Goal: Task Accomplishment & Management: Use online tool/utility

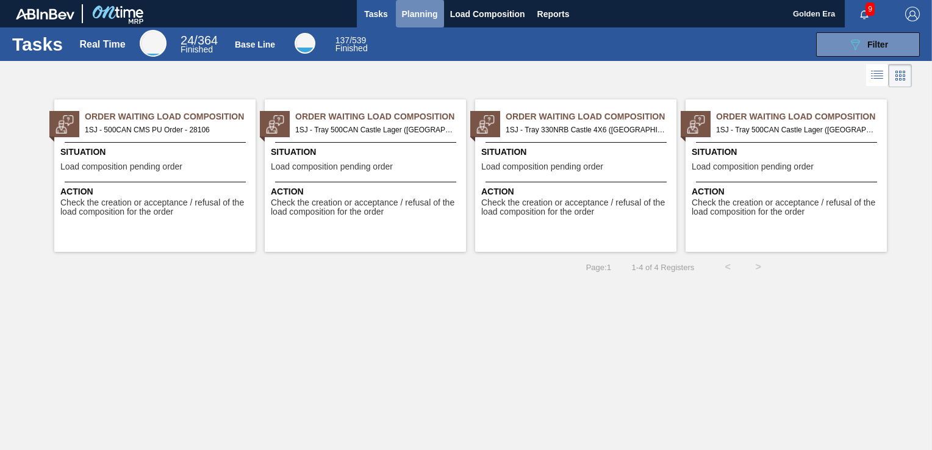
click at [427, 11] on span "Planning" at bounding box center [420, 14] width 36 height 15
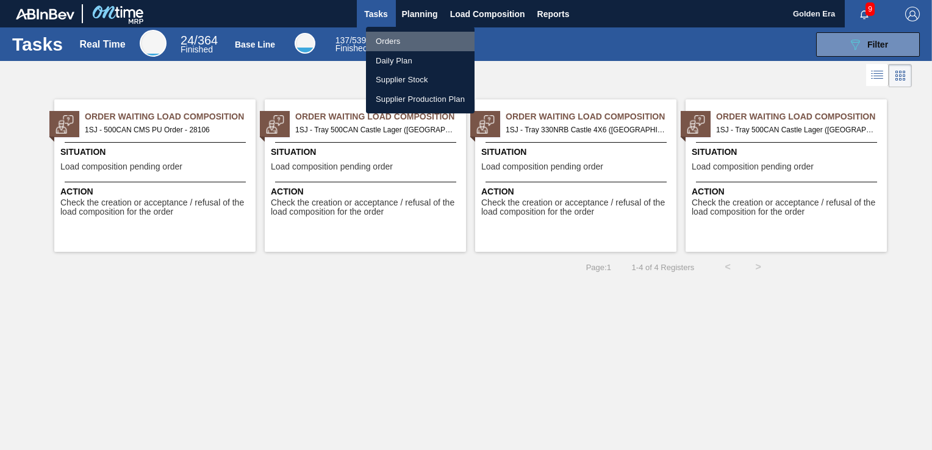
click at [410, 40] on li "Orders" at bounding box center [420, 42] width 109 height 20
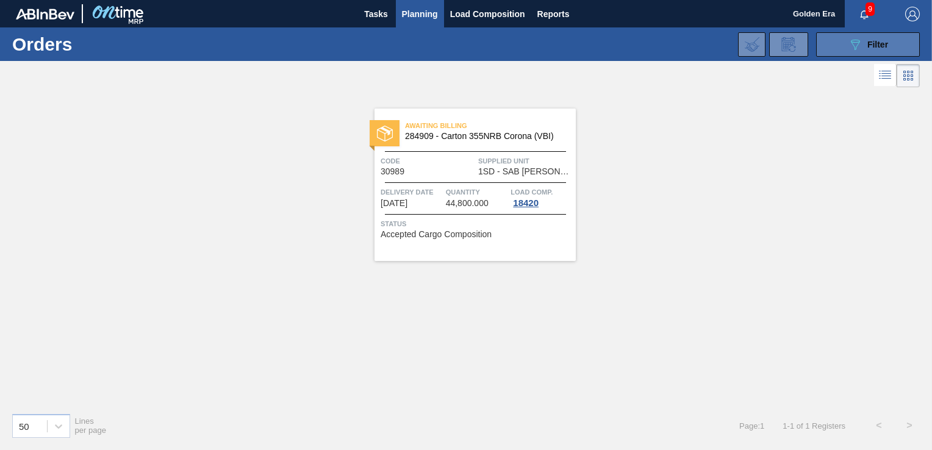
click at [867, 48] on div "089F7B8B-B2A5-4AFE-B5C0-19BA573D28AC Filter" at bounding box center [868, 44] width 40 height 15
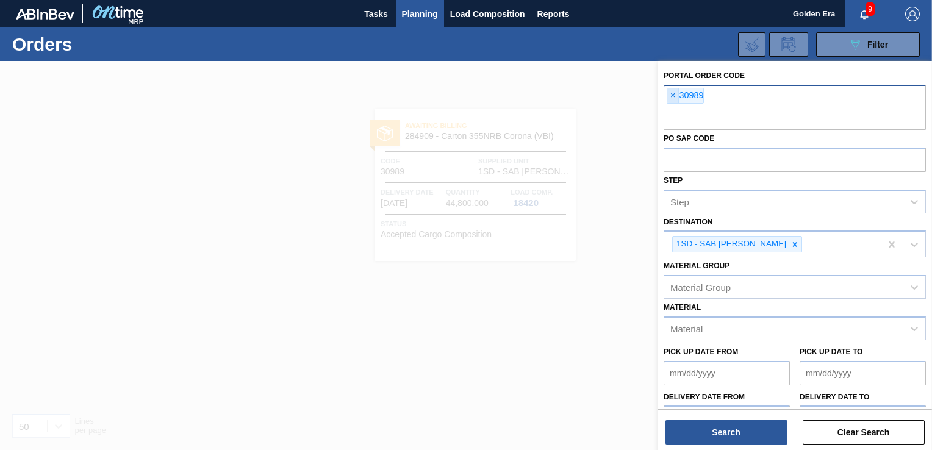
click at [673, 93] on span "×" at bounding box center [674, 95] width 12 height 15
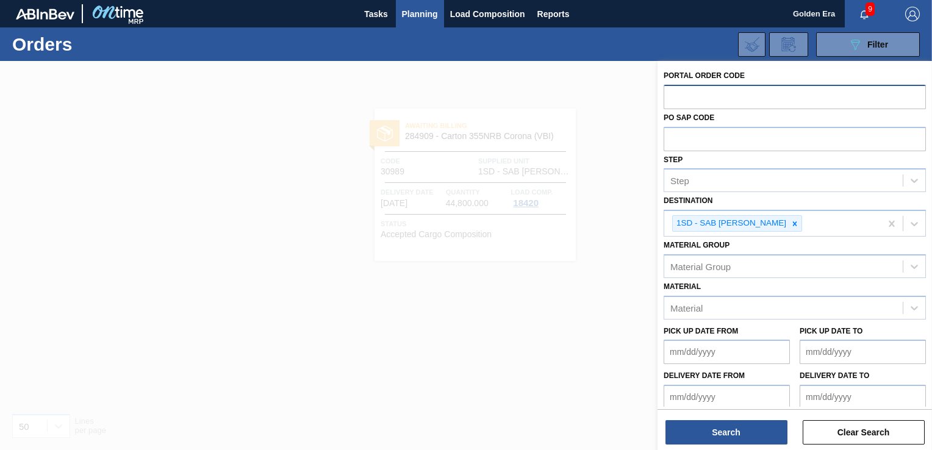
click at [686, 87] on input "text" at bounding box center [795, 96] width 262 height 23
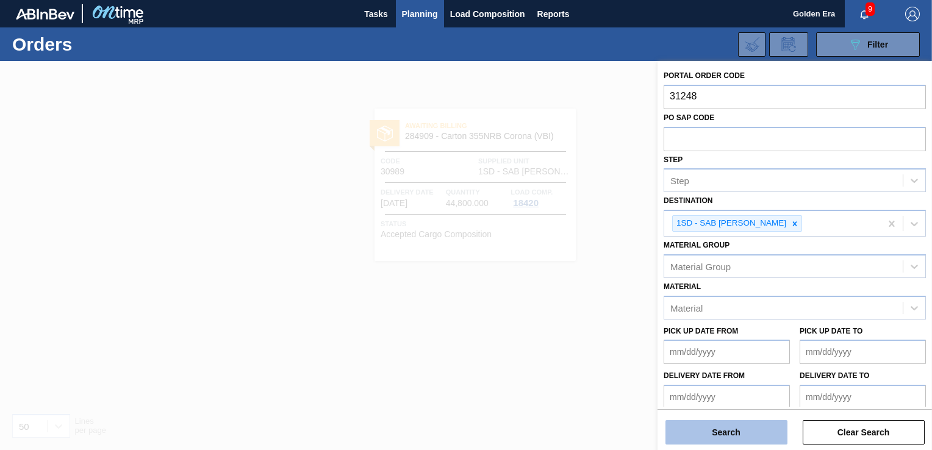
type input "31248"
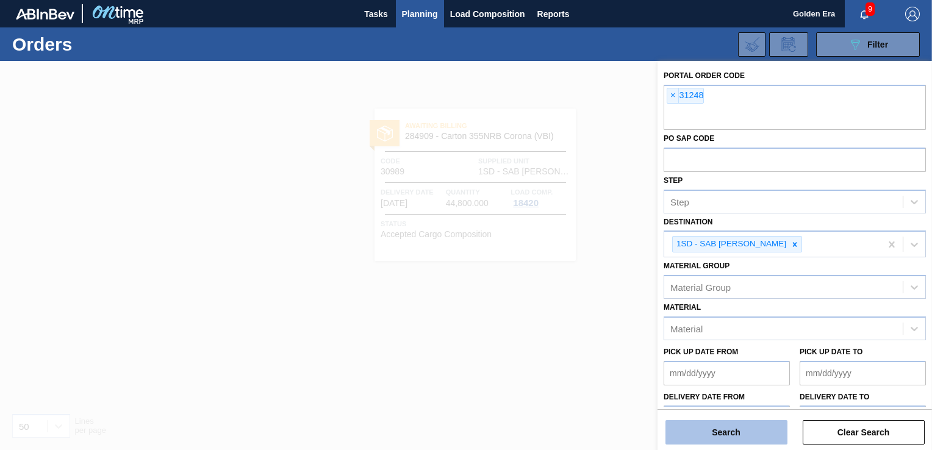
click at [758, 437] on button "Search" at bounding box center [727, 432] width 122 height 24
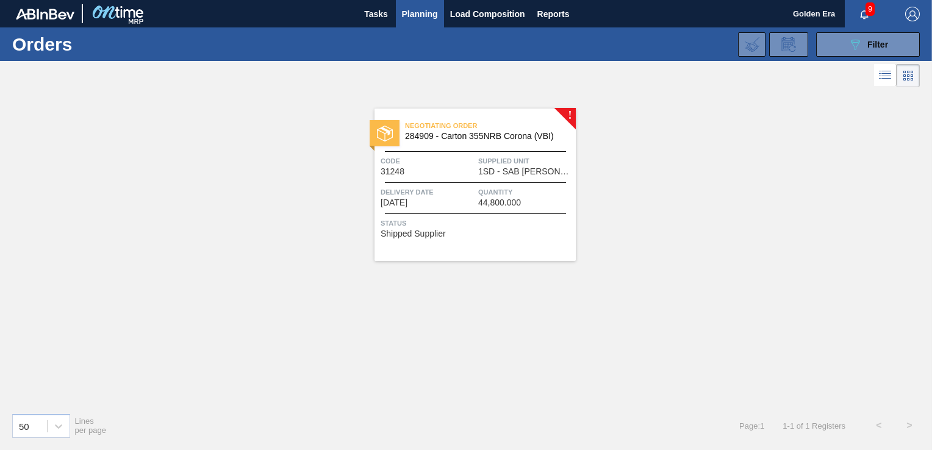
click at [533, 232] on div "Status Shipped Supplier" at bounding box center [477, 227] width 192 height 20
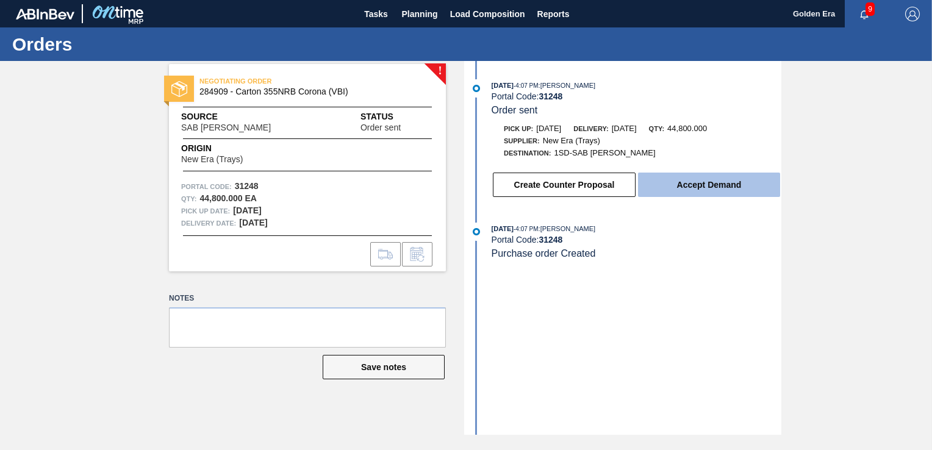
click at [749, 188] on button "Accept Demand" at bounding box center [709, 185] width 142 height 24
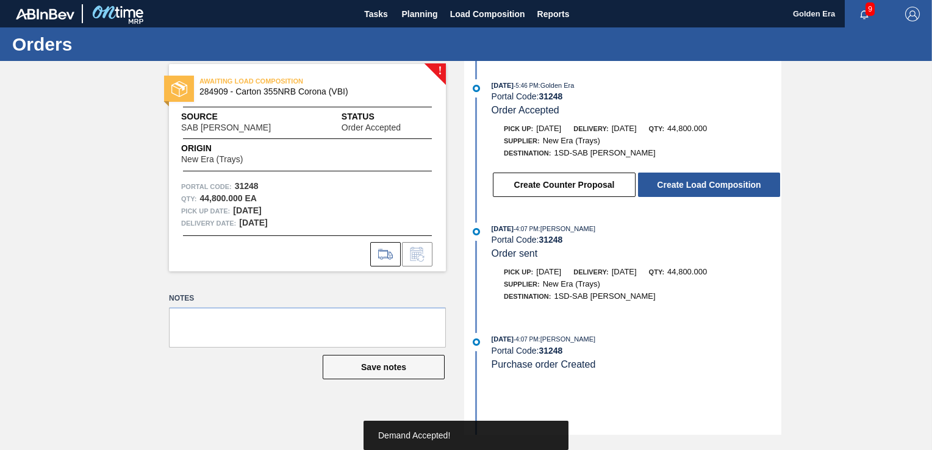
click at [749, 188] on button "Create Load Composition" at bounding box center [709, 185] width 142 height 24
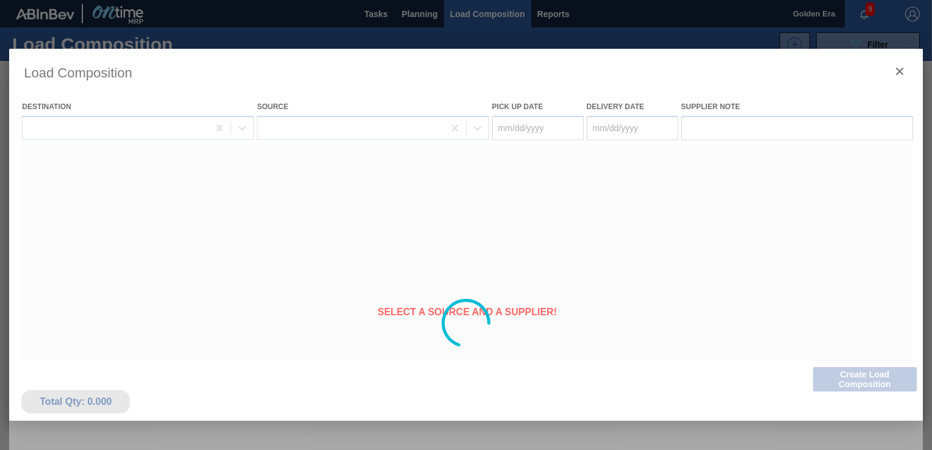
type Date "[DATE]"
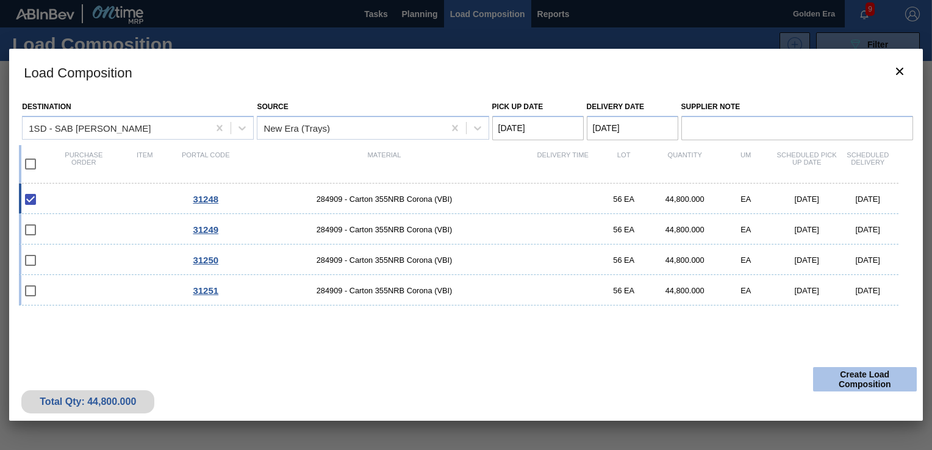
click at [881, 387] on button "Create Load Composition" at bounding box center [865, 379] width 104 height 24
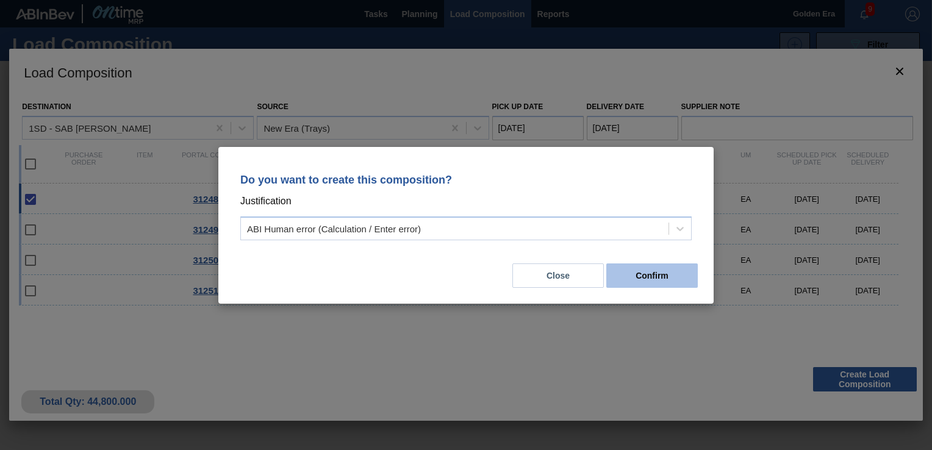
click at [676, 267] on button "Confirm" at bounding box center [653, 276] width 92 height 24
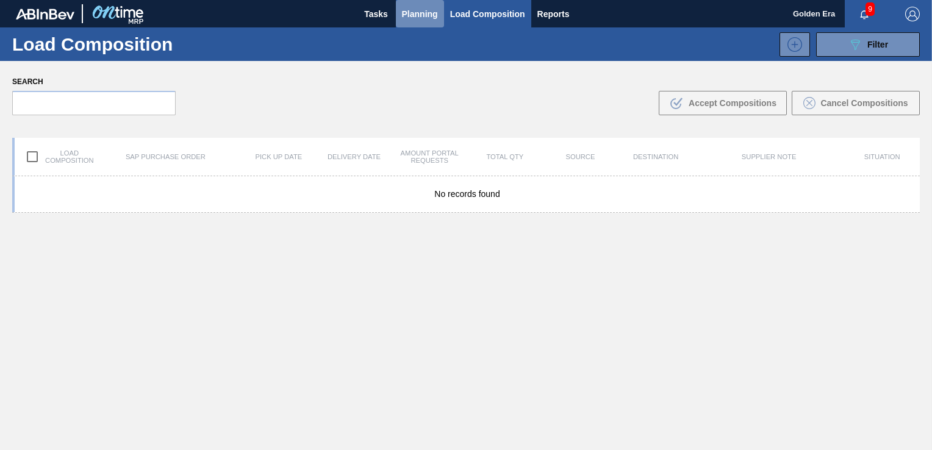
click at [427, 15] on span "Planning" at bounding box center [420, 14] width 36 height 15
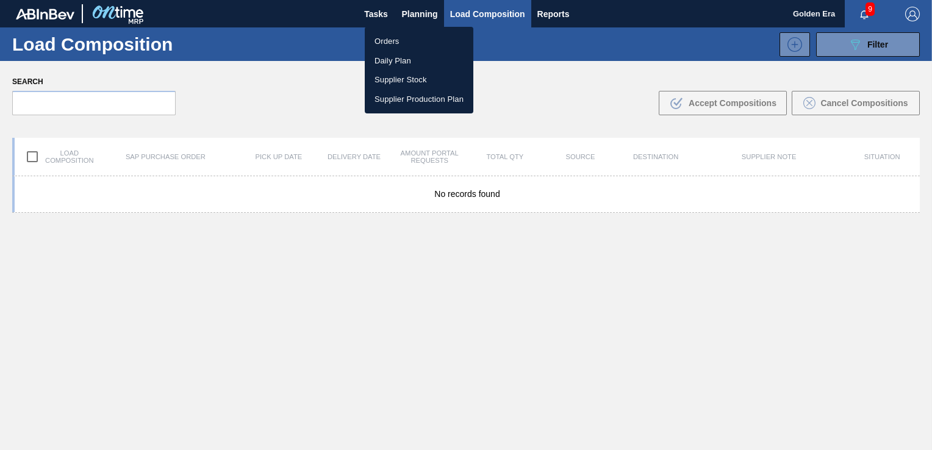
click at [386, 40] on li "Orders" at bounding box center [419, 42] width 109 height 20
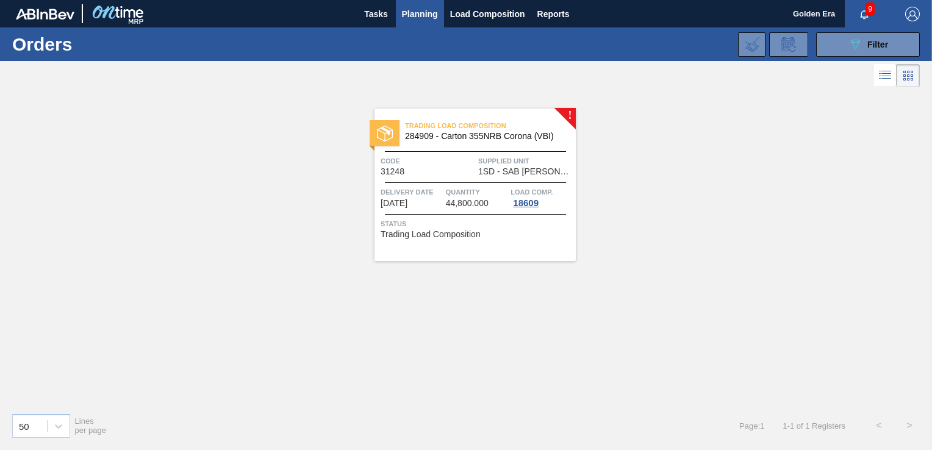
click at [525, 233] on div "Status Trading Load Composition" at bounding box center [477, 228] width 192 height 20
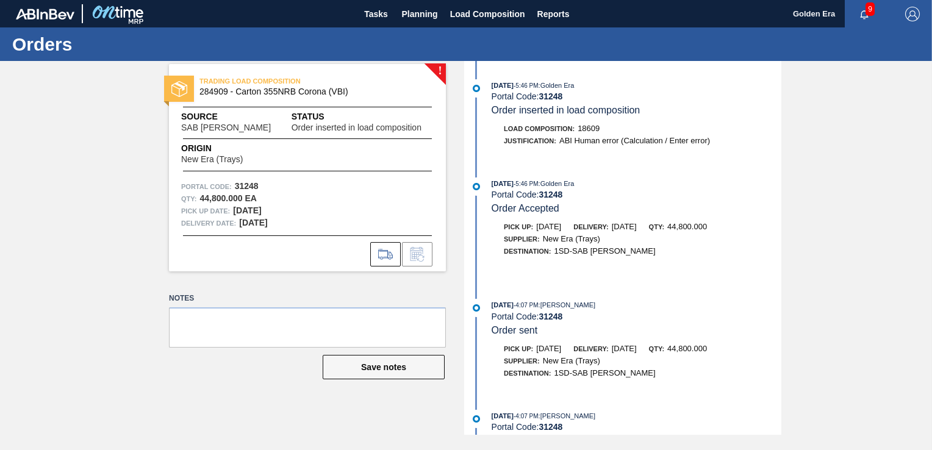
drag, startPoint x: 554, startPoint y: 237, endPoint x: 847, endPoint y: 197, distance: 295.6
click at [847, 197] on div "! TRADING LOAD COMPOSITION 284909 - Carton 355NRB Corona (VBI) Source SAB Rossl…" at bounding box center [466, 248] width 932 height 374
click at [427, 13] on span "Planning" at bounding box center [420, 14] width 36 height 15
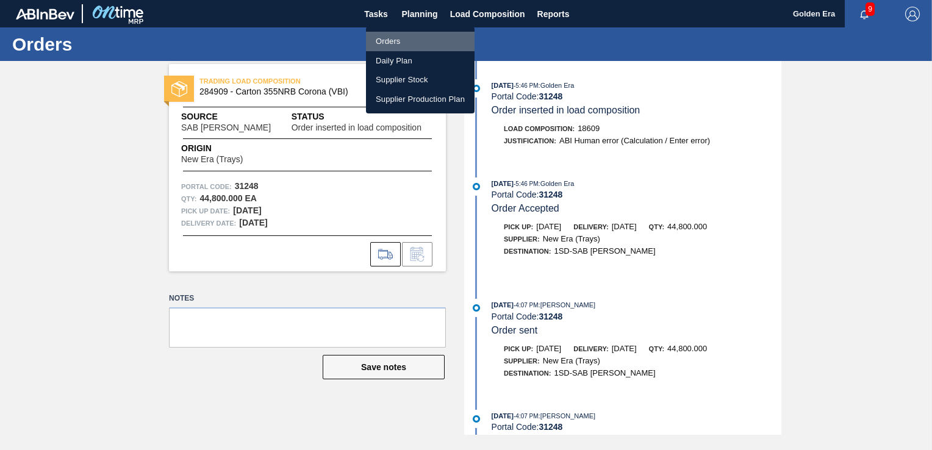
click at [404, 37] on li "Orders" at bounding box center [420, 42] width 109 height 20
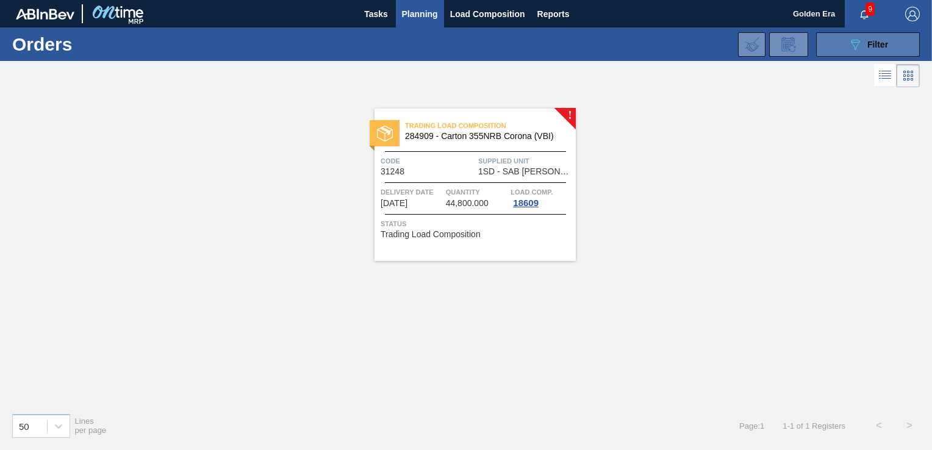
click at [852, 56] on button "089F7B8B-B2A5-4AFE-B5C0-19BA573D28AC Filter" at bounding box center [868, 44] width 104 height 24
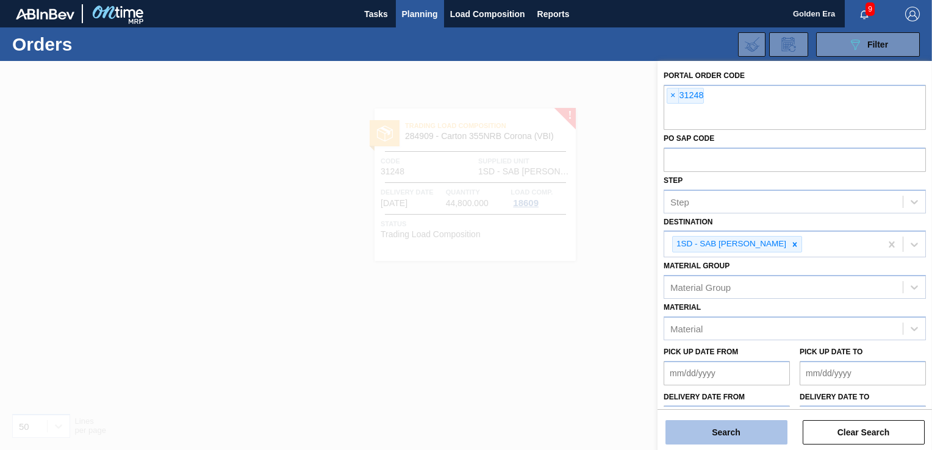
click at [730, 431] on button "Search" at bounding box center [727, 432] width 122 height 24
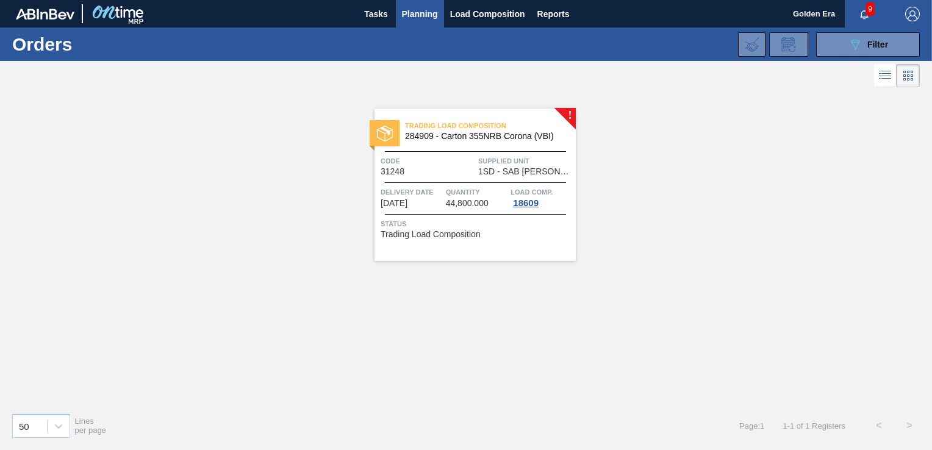
click at [552, 239] on div "Trading Load Composition 284909 - Carton 355NRB Corona (VBI) Code 31248 Supplie…" at bounding box center [475, 185] width 201 height 153
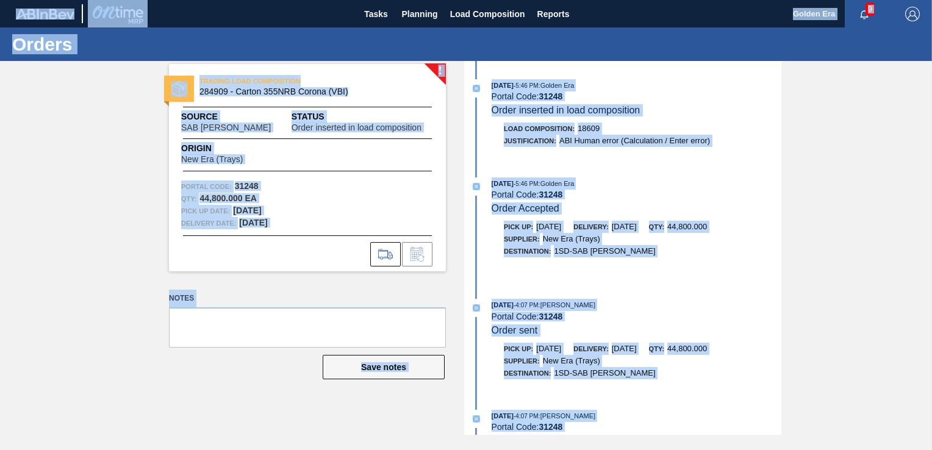
click at [818, 190] on div "! TRADING LOAD COMPOSITION 284909 - Carton 355NRB Corona (VBI) Source SAB Rossl…" at bounding box center [466, 248] width 932 height 374
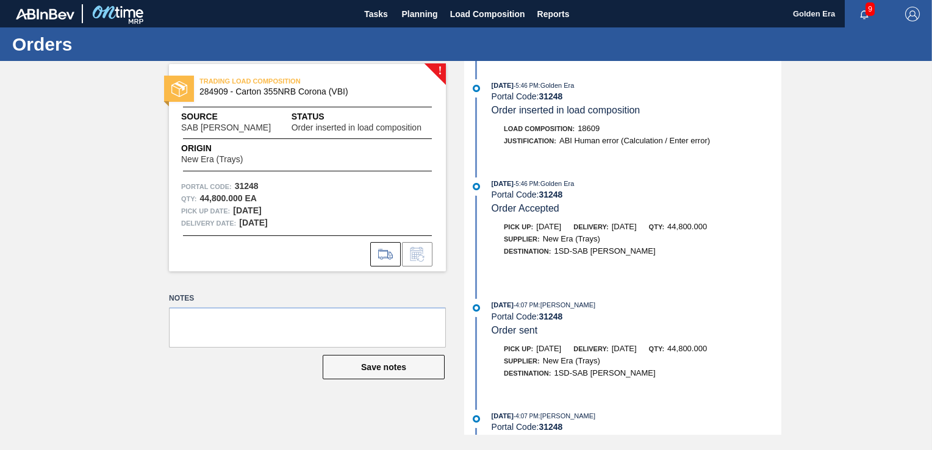
scroll to position [32, 0]
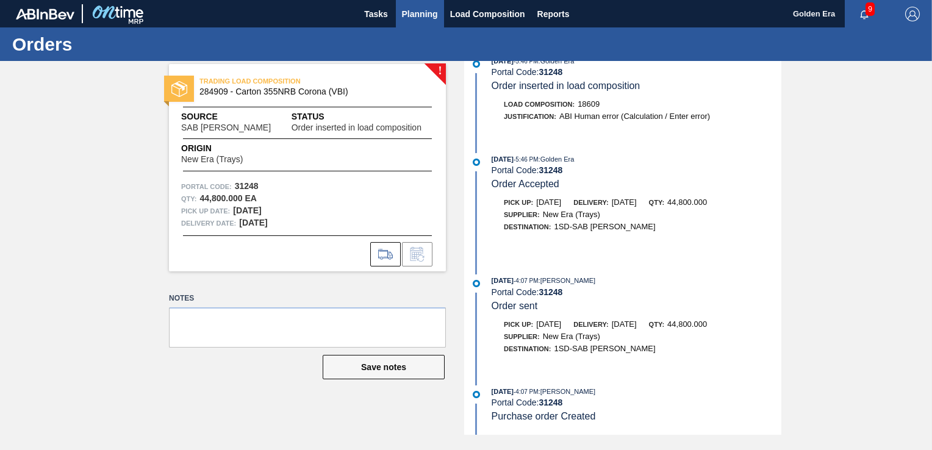
click at [424, 13] on span "Planning" at bounding box center [420, 14] width 36 height 15
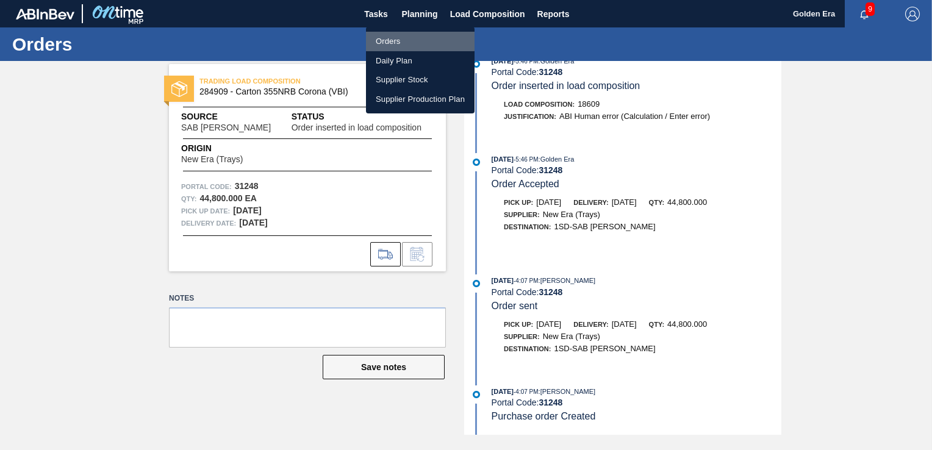
click at [404, 37] on li "Orders" at bounding box center [420, 42] width 109 height 20
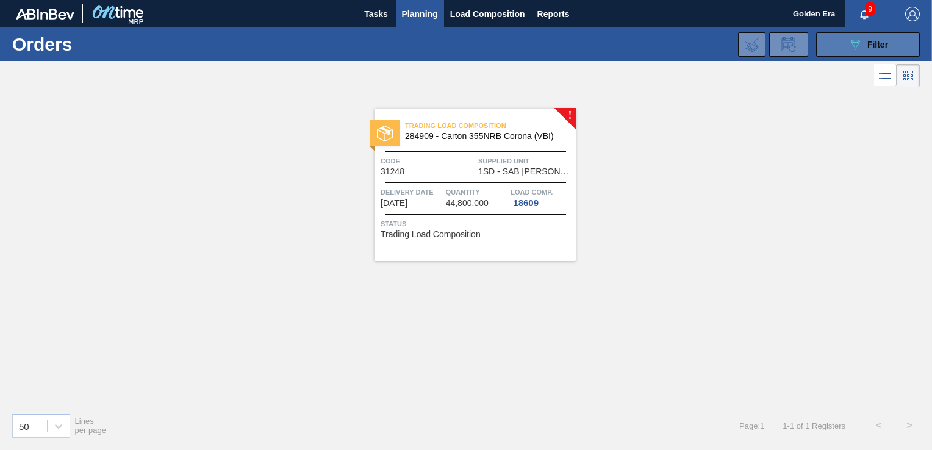
click at [847, 44] on button "089F7B8B-B2A5-4AFE-B5C0-19BA573D28AC Filter" at bounding box center [868, 44] width 104 height 24
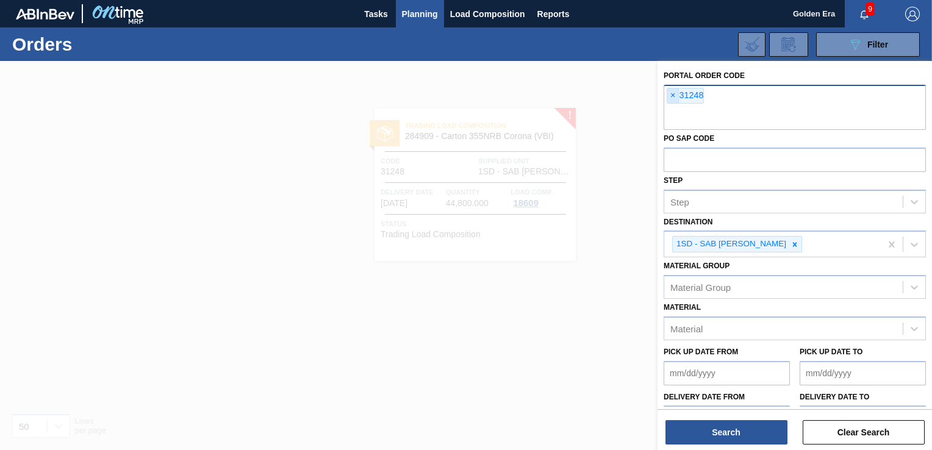
click at [674, 95] on span "×" at bounding box center [674, 95] width 12 height 15
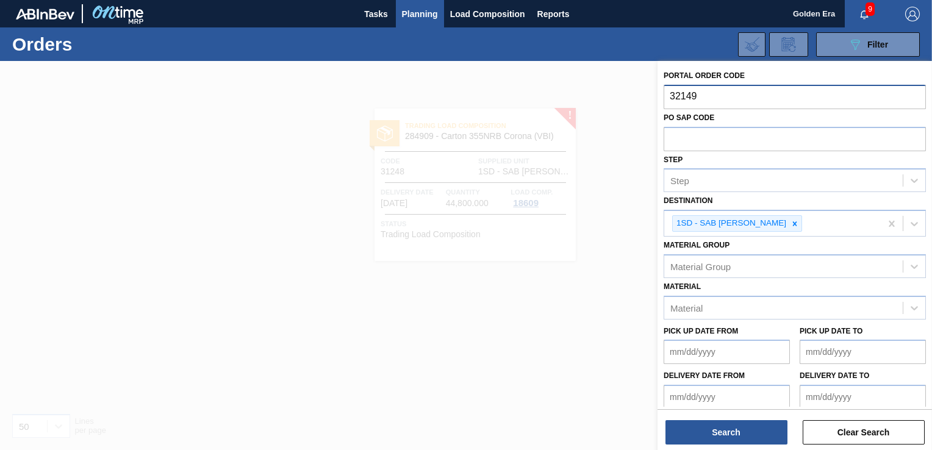
type input "32149"
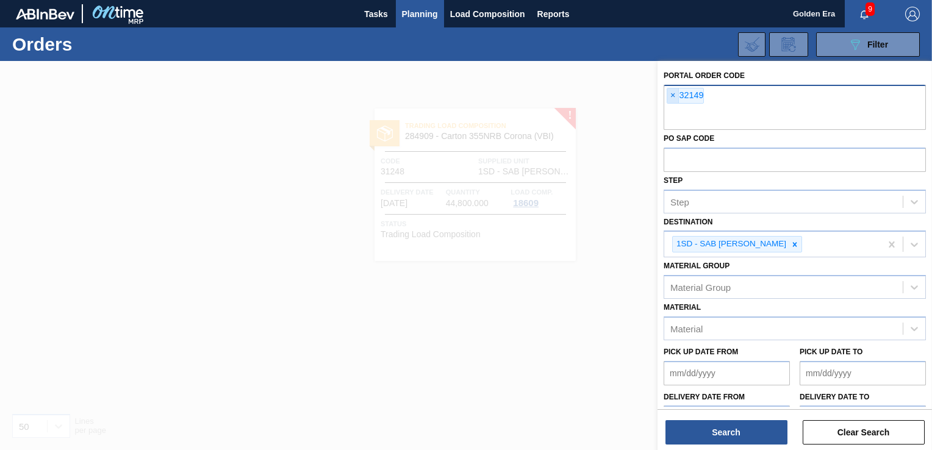
click at [674, 95] on span "×" at bounding box center [674, 95] width 12 height 15
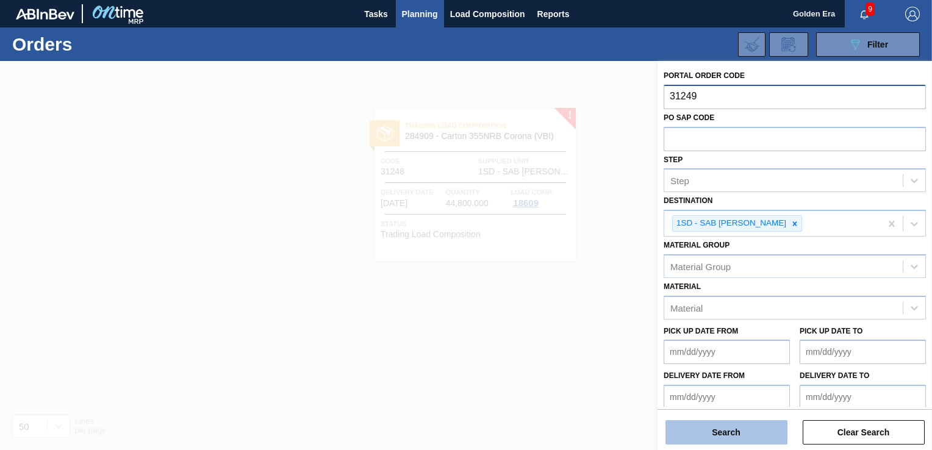
type input "31249"
click at [755, 435] on button "Search" at bounding box center [727, 432] width 122 height 24
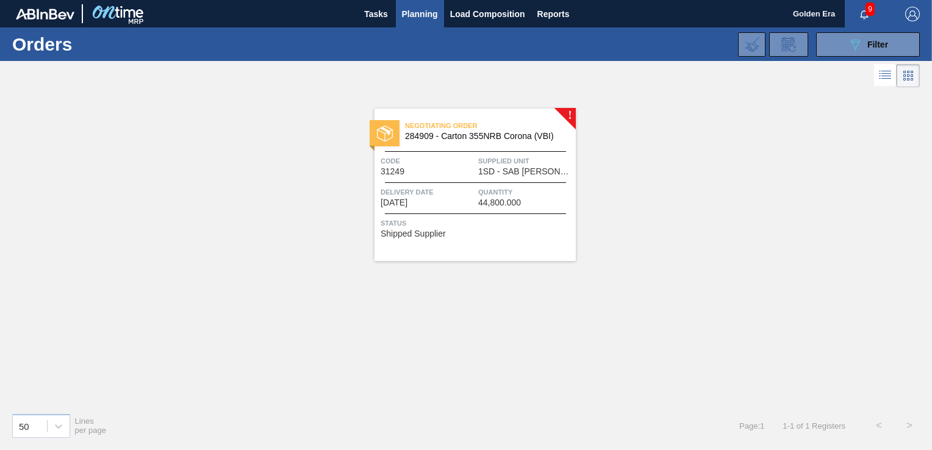
click at [546, 242] on div "Negotiating Order 284909 - [GEOGRAPHIC_DATA] 355NRB Corona (VBI) Code 31249 Sup…" at bounding box center [475, 185] width 201 height 153
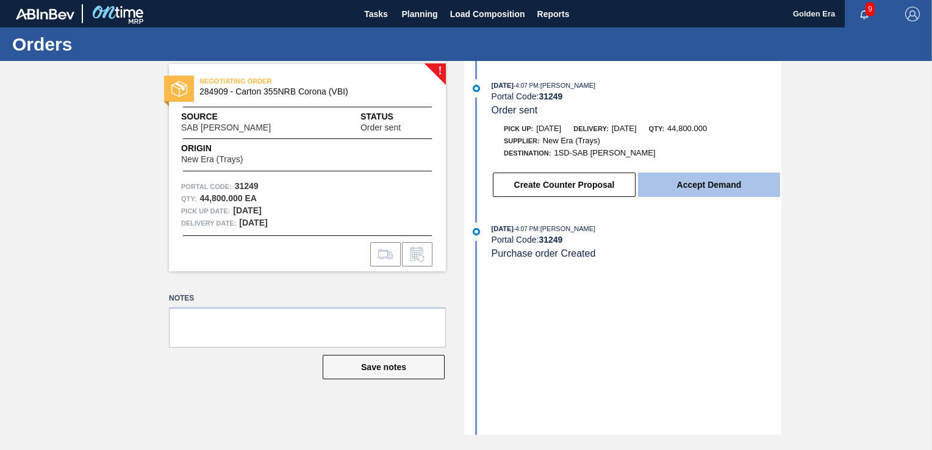
click at [705, 189] on button "Accept Demand" at bounding box center [709, 185] width 142 height 24
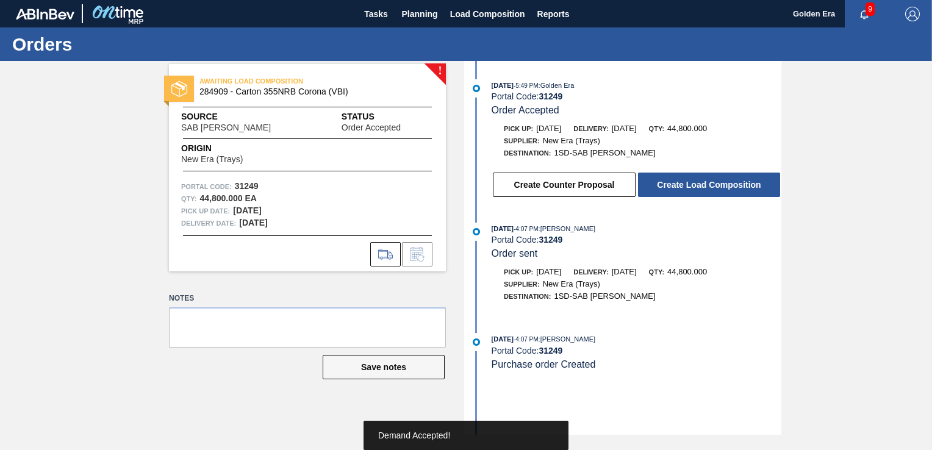
click at [705, 189] on button "Create Load Composition" at bounding box center [709, 185] width 142 height 24
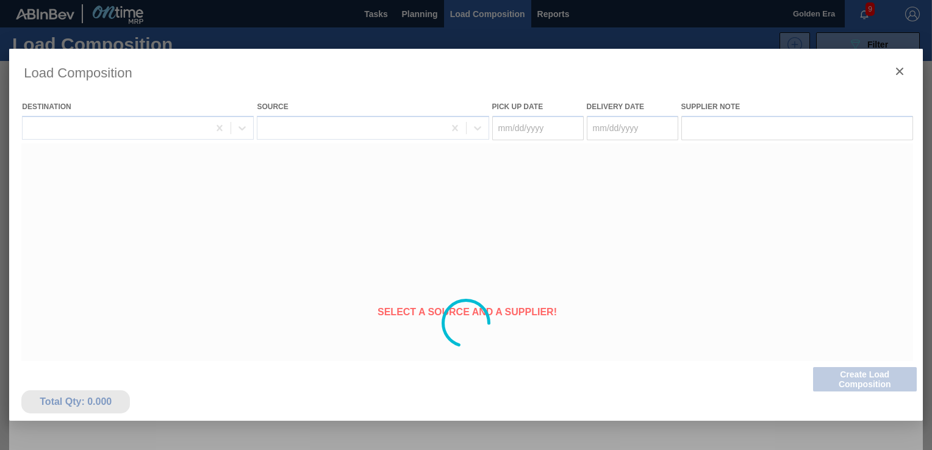
type Date "[DATE]"
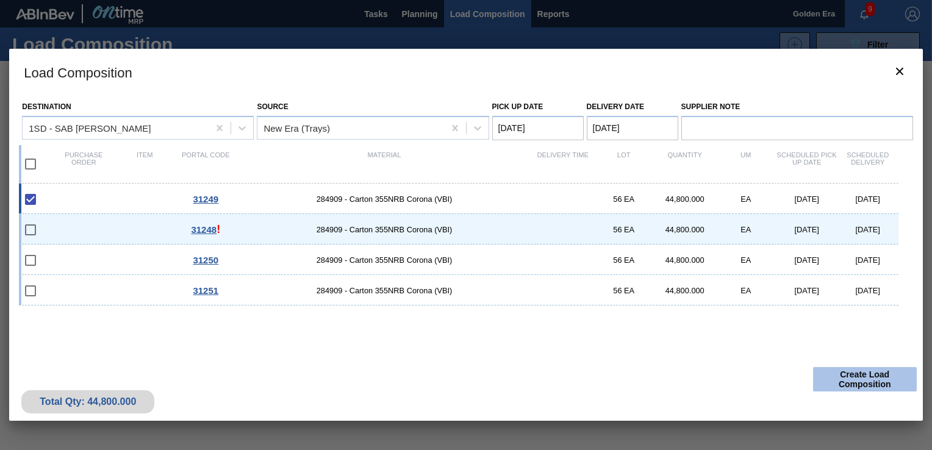
click at [858, 383] on button "Create Load Composition" at bounding box center [865, 379] width 104 height 24
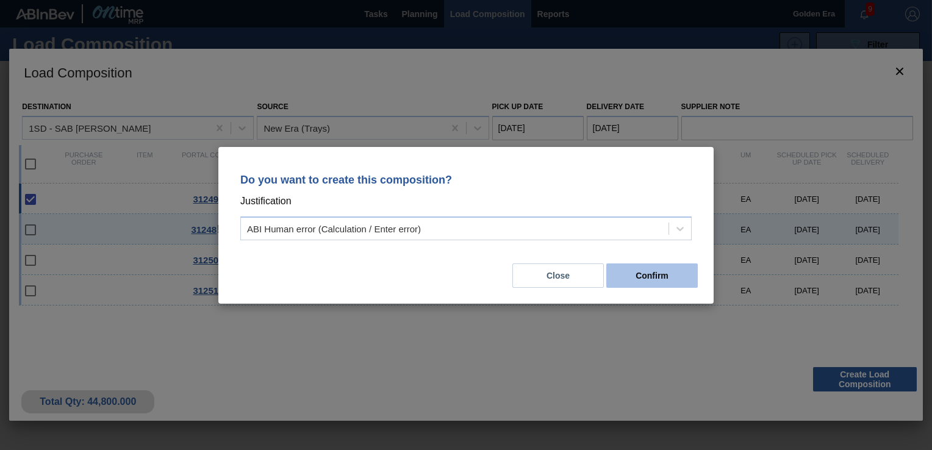
click at [661, 277] on button "Confirm" at bounding box center [653, 276] width 92 height 24
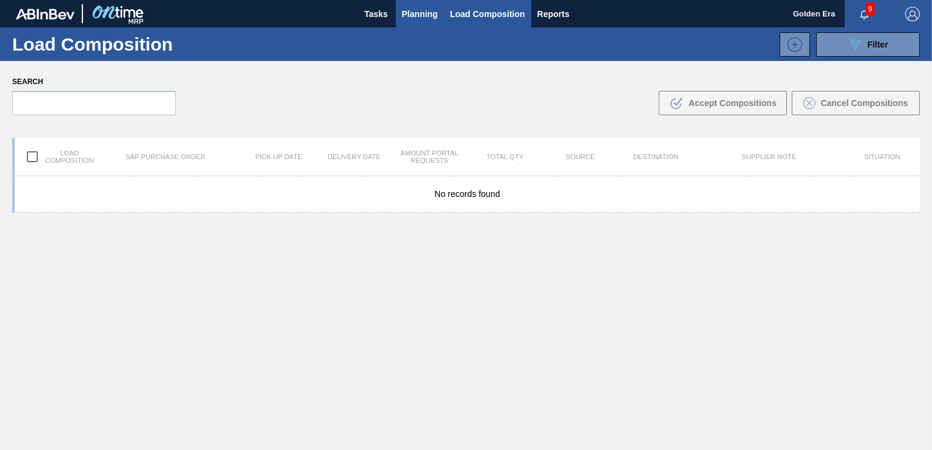
click at [426, 11] on span "Planning" at bounding box center [420, 14] width 36 height 15
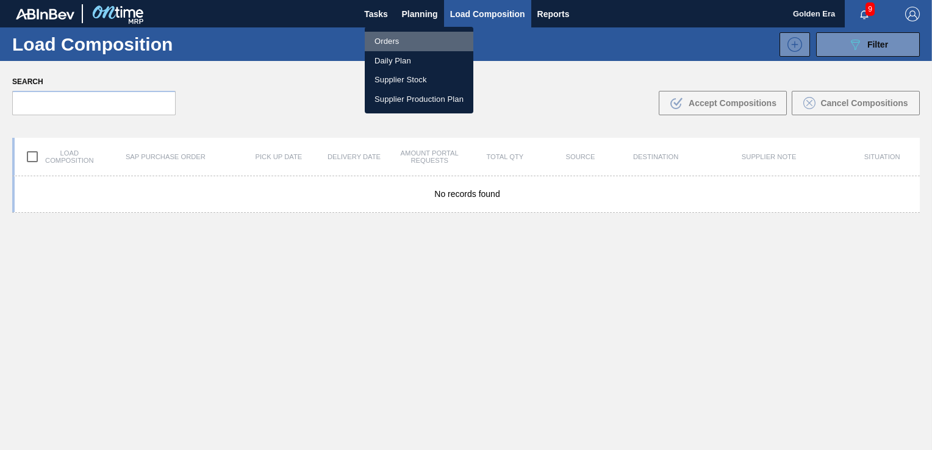
click at [391, 35] on li "Orders" at bounding box center [419, 42] width 109 height 20
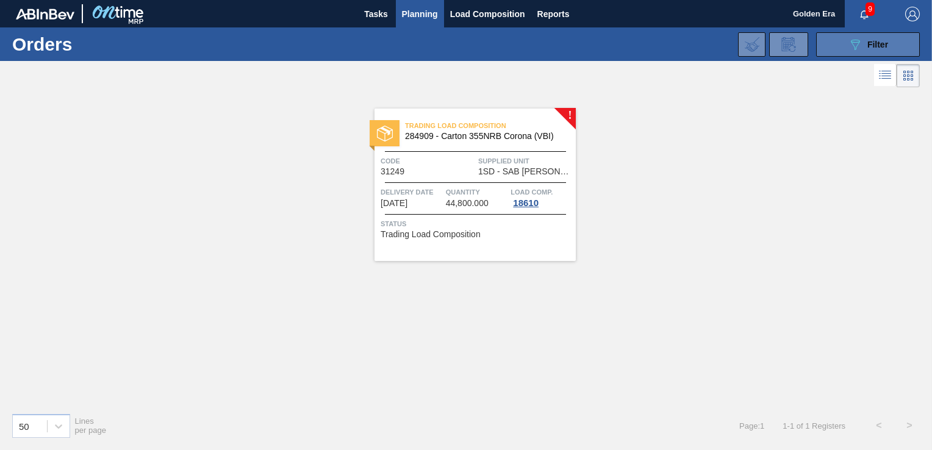
click at [869, 40] on span "Filter" at bounding box center [878, 45] width 21 height 10
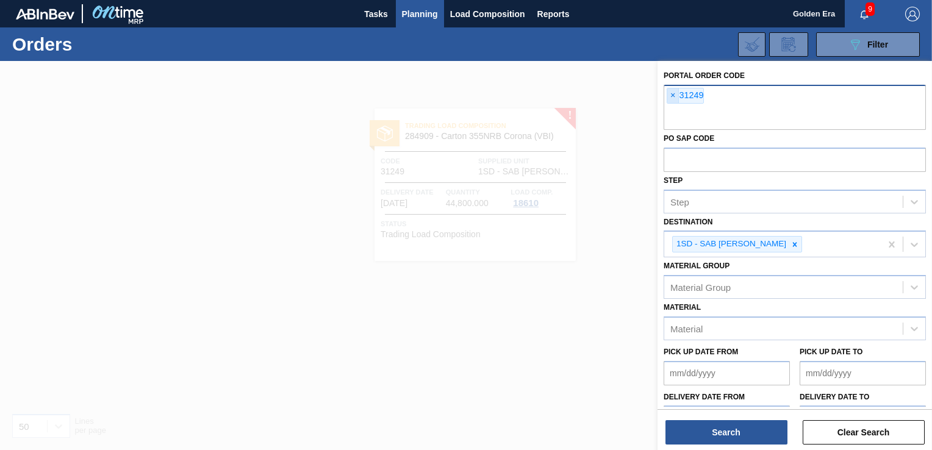
click at [679, 96] on span "×" at bounding box center [674, 95] width 12 height 15
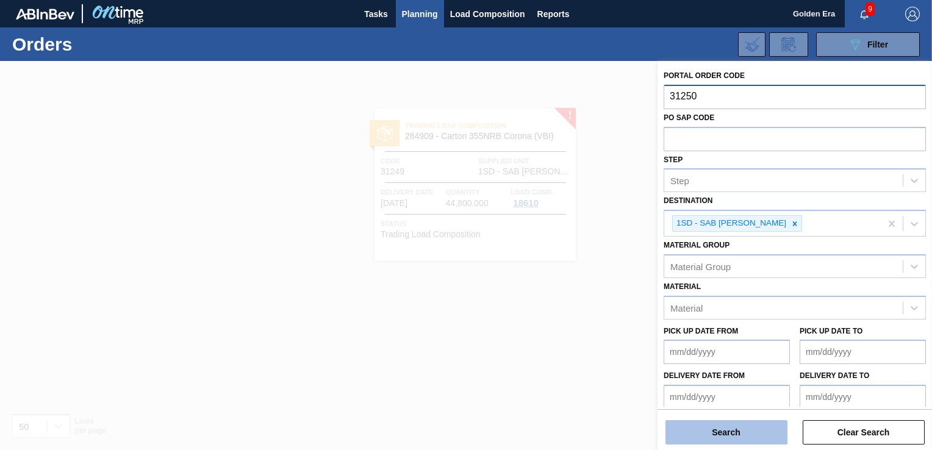
type input "31250"
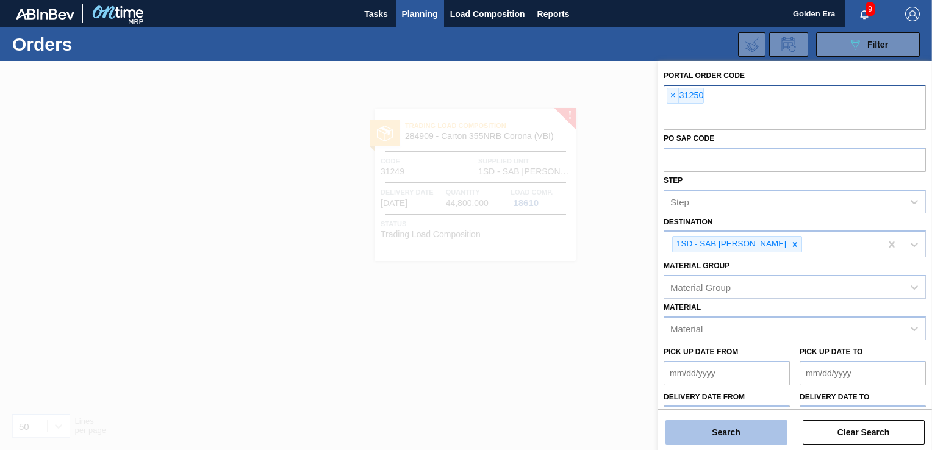
click at [721, 422] on button "Search" at bounding box center [727, 432] width 122 height 24
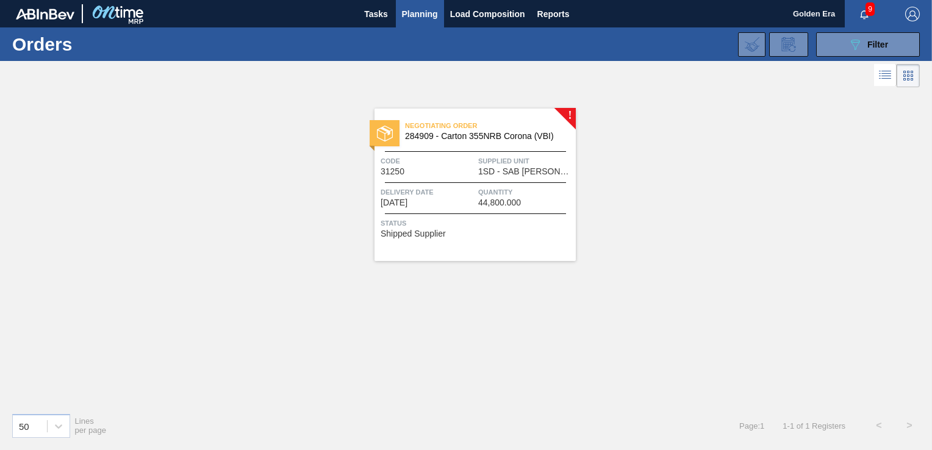
click at [517, 236] on div "Status Shipped Supplier" at bounding box center [477, 227] width 192 height 20
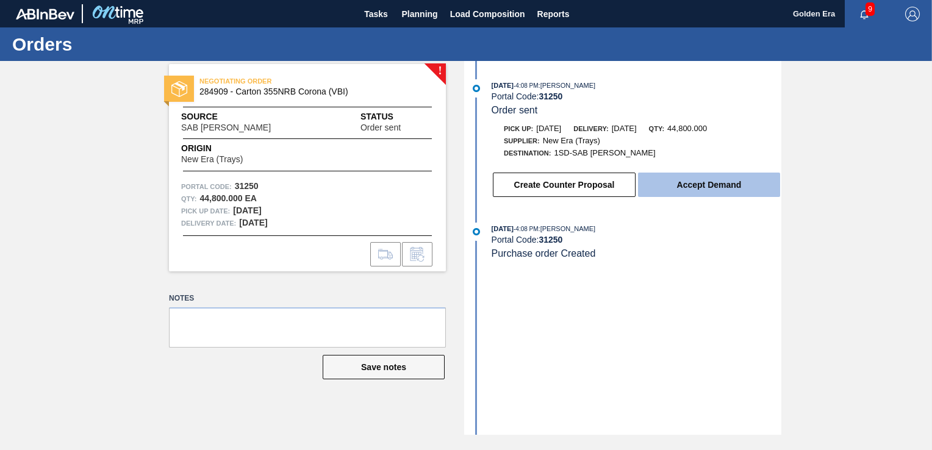
click at [679, 191] on button "Accept Demand" at bounding box center [709, 185] width 142 height 24
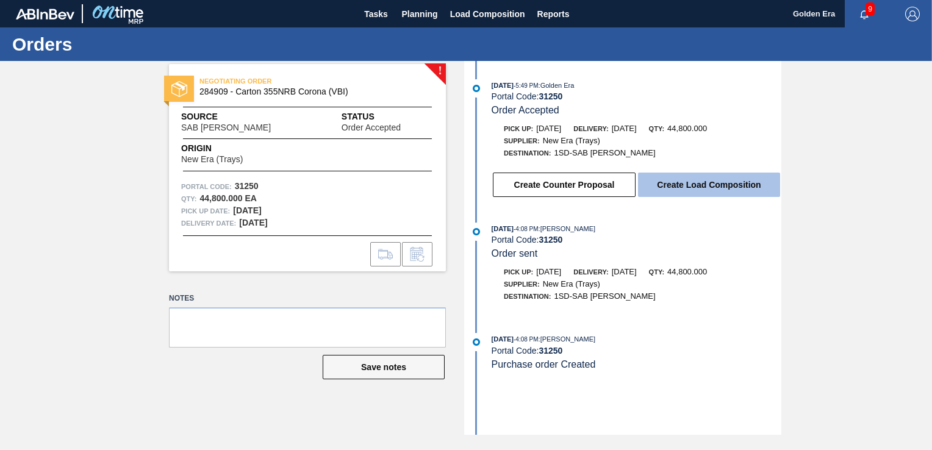
click at [690, 186] on button "Create Load Composition" at bounding box center [709, 185] width 142 height 24
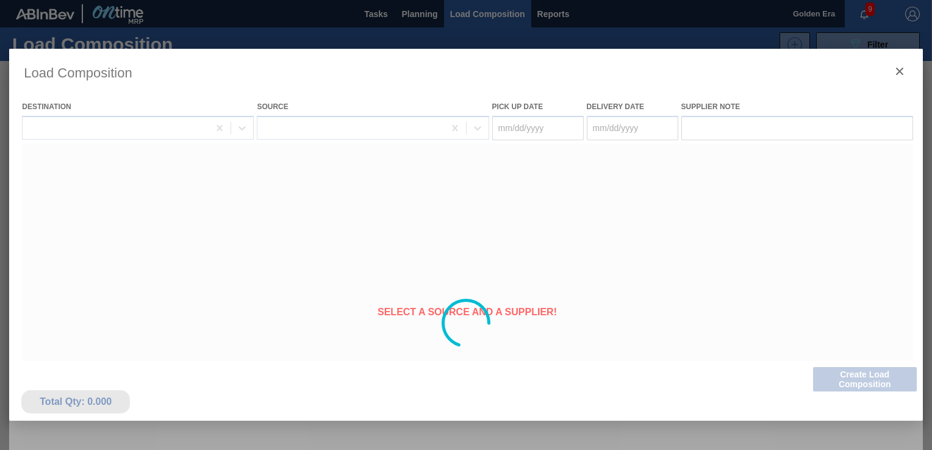
type Date "[DATE]"
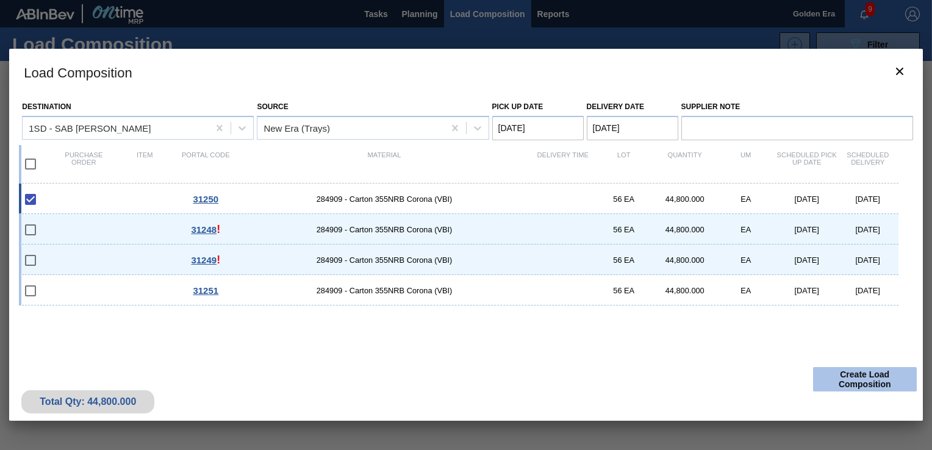
click at [886, 380] on button "Create Load Composition" at bounding box center [865, 379] width 104 height 24
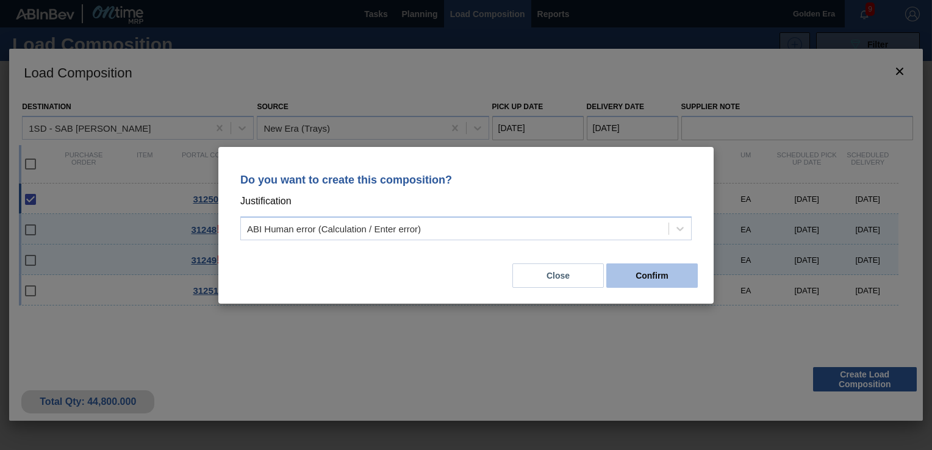
click at [680, 279] on button "Confirm" at bounding box center [653, 276] width 92 height 24
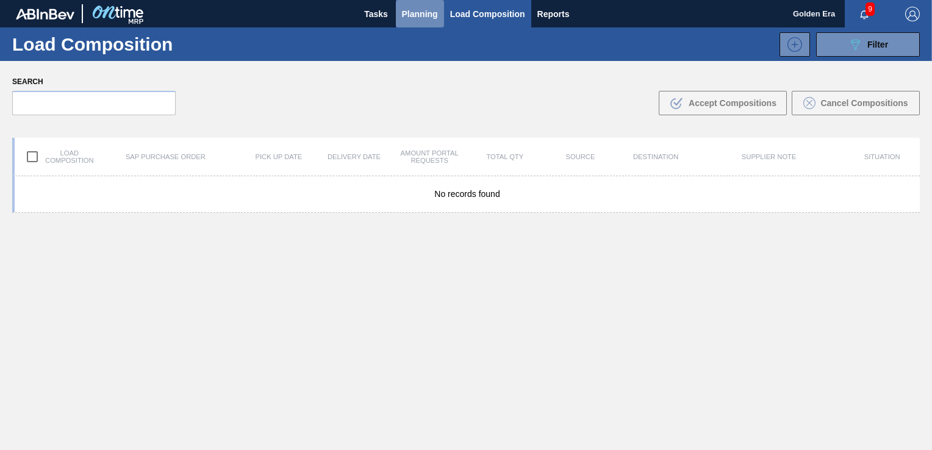
click at [422, 16] on span "Planning" at bounding box center [420, 14] width 36 height 15
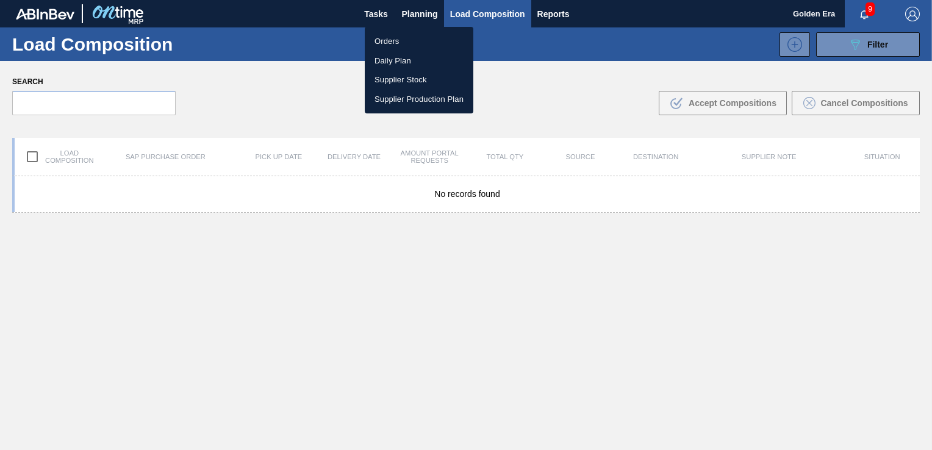
drag, startPoint x: 394, startPoint y: 37, endPoint x: 854, endPoint y: 45, distance: 460.2
click at [393, 37] on li "Orders" at bounding box center [419, 42] width 109 height 20
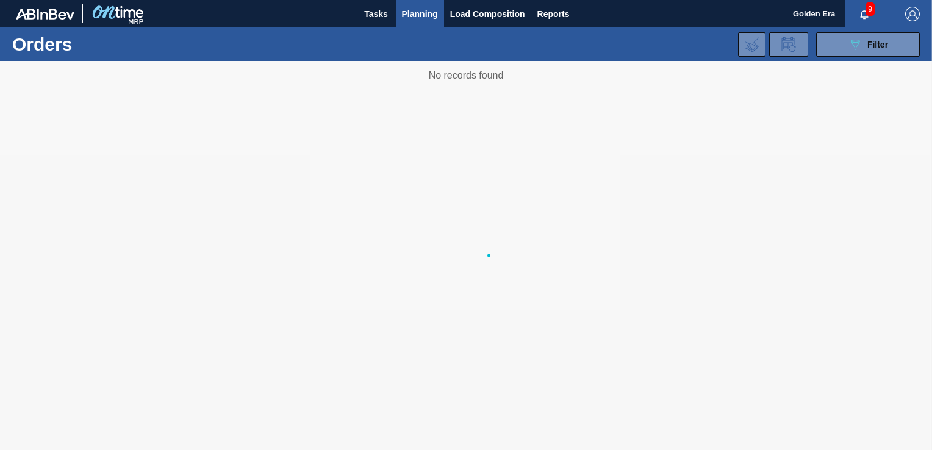
click at [854, 45] on icon at bounding box center [855, 45] width 9 height 10
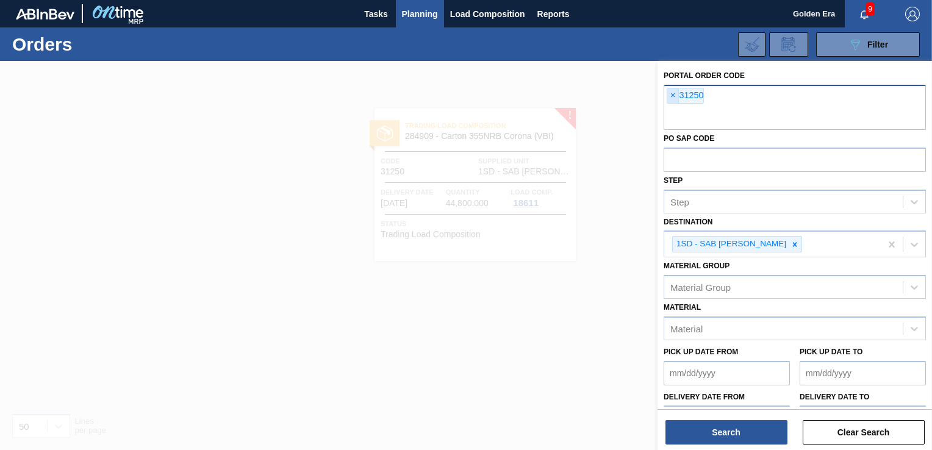
click at [676, 93] on span "×" at bounding box center [674, 95] width 12 height 15
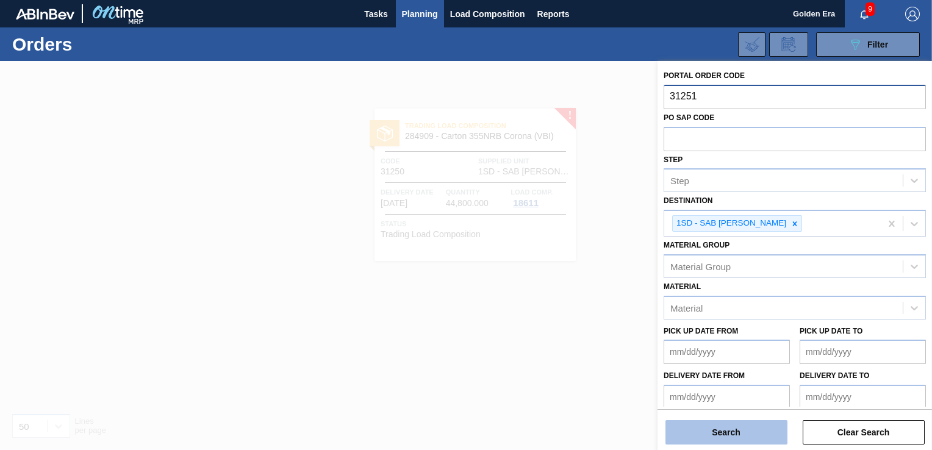
type input "31251"
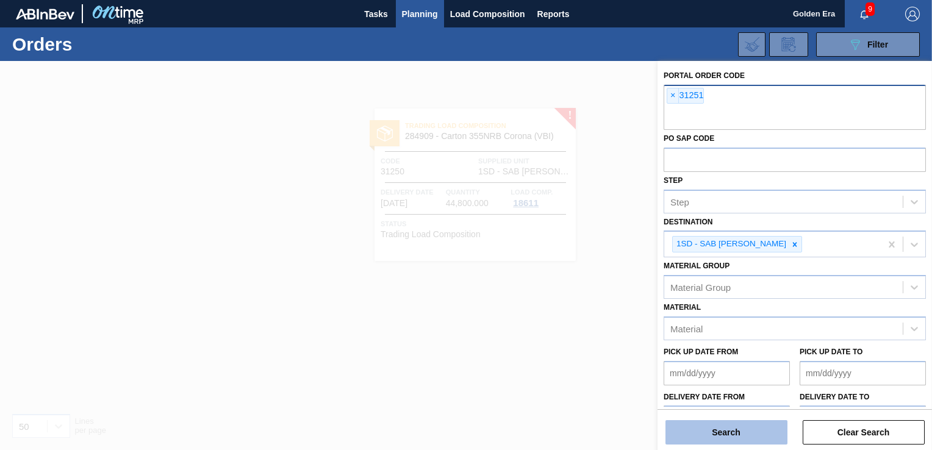
click at [751, 436] on button "Search" at bounding box center [727, 432] width 122 height 24
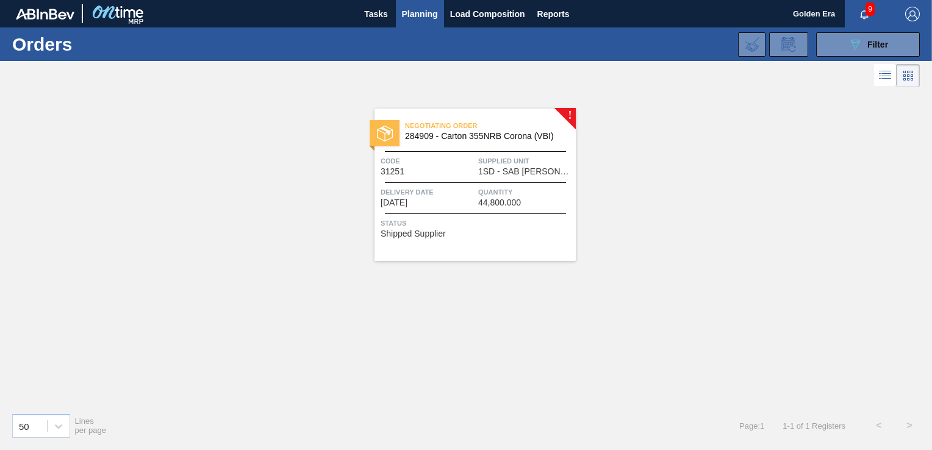
click at [524, 231] on div "Status Shipped Supplier" at bounding box center [477, 227] width 192 height 20
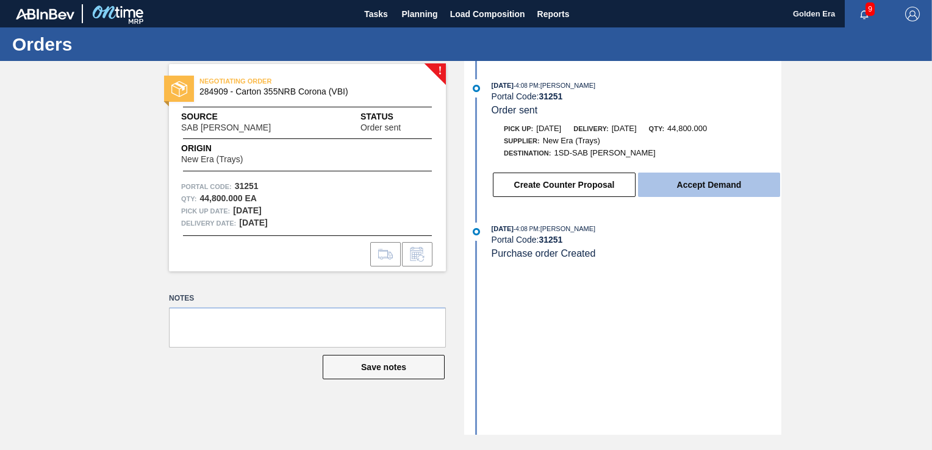
click at [688, 182] on button "Accept Demand" at bounding box center [709, 185] width 142 height 24
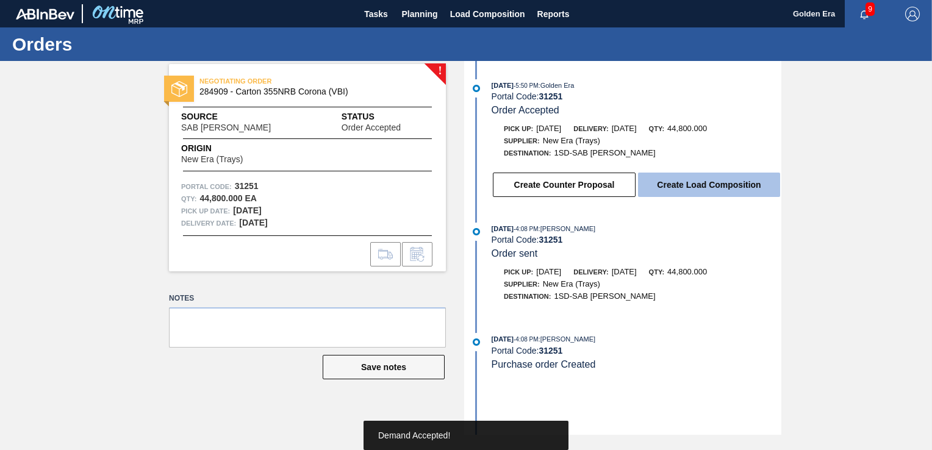
click at [714, 181] on button "Create Load Composition" at bounding box center [709, 185] width 142 height 24
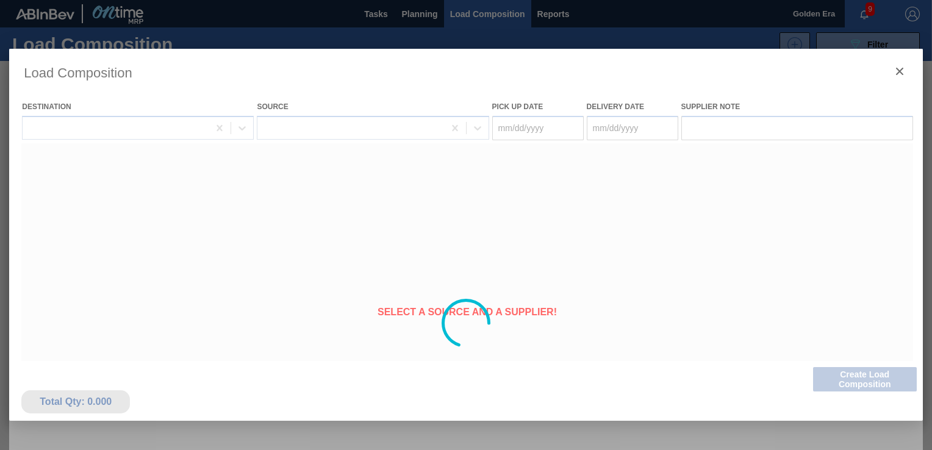
type Date "[DATE]"
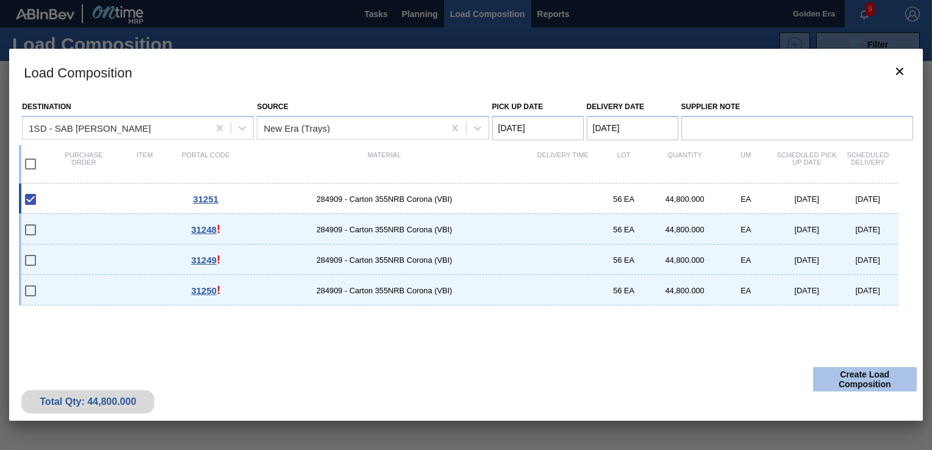
click at [869, 389] on button "Create Load Composition" at bounding box center [865, 379] width 104 height 24
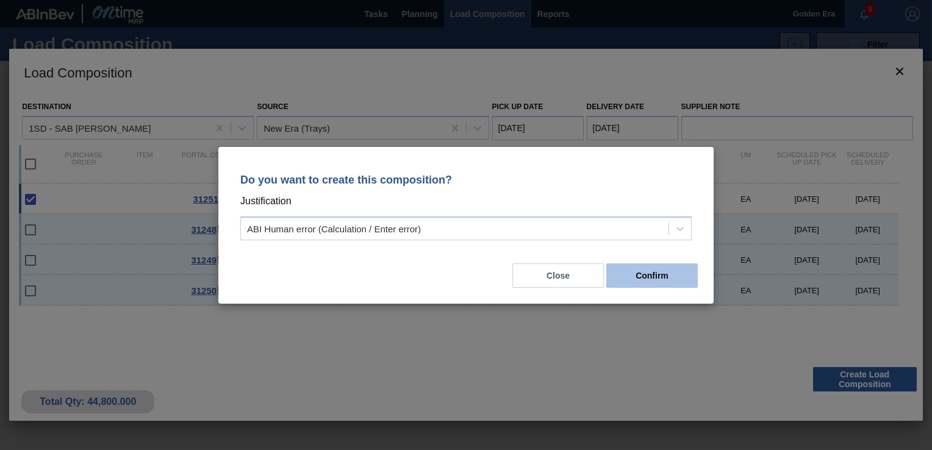
click at [669, 285] on button "Confirm" at bounding box center [653, 276] width 92 height 24
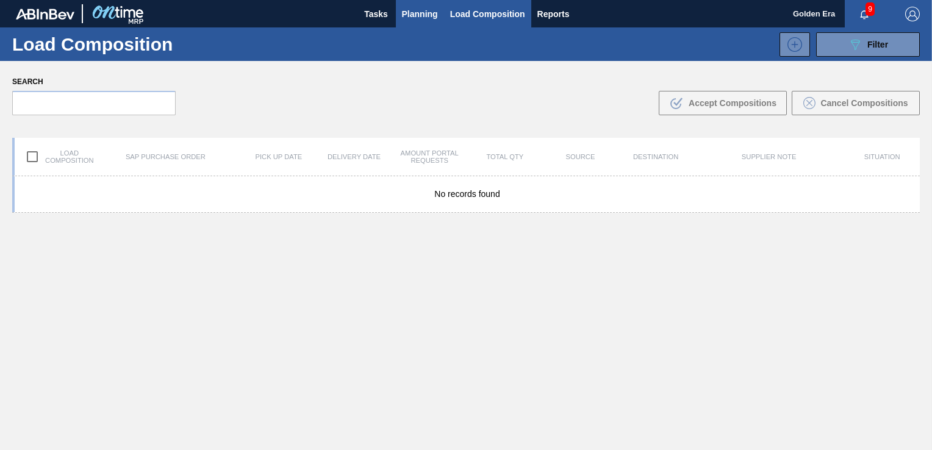
click at [420, 16] on span "Planning" at bounding box center [420, 14] width 36 height 15
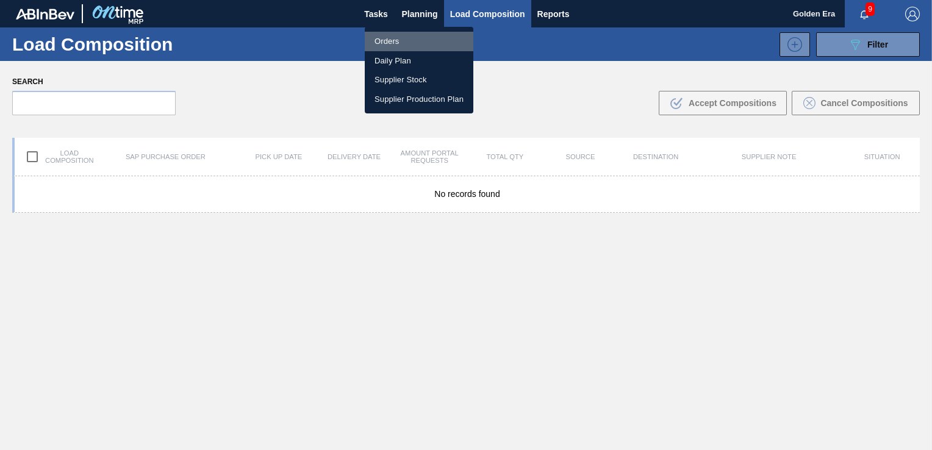
drag, startPoint x: 398, startPoint y: 36, endPoint x: 870, endPoint y: 39, distance: 471.7
click at [398, 36] on li "Orders" at bounding box center [419, 42] width 109 height 20
click at [870, 39] on div "Orders Daily Plan Supplier Stock Supplier Production Plan" at bounding box center [466, 225] width 932 height 450
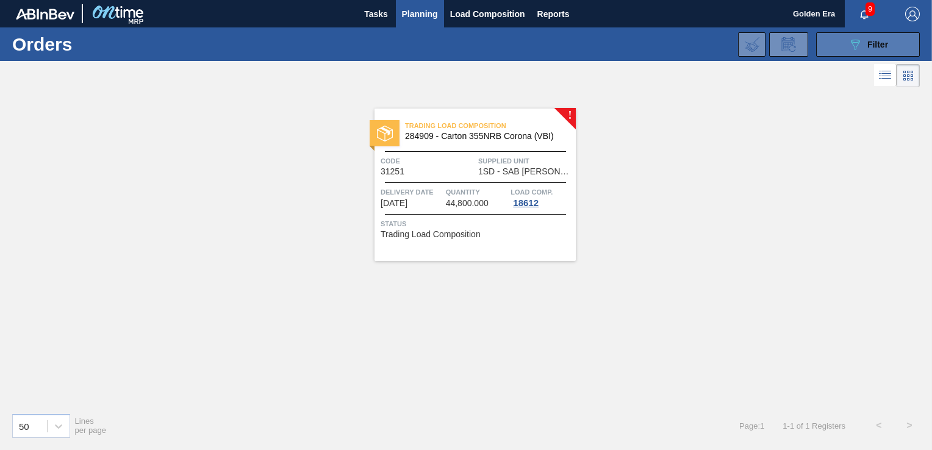
click at [871, 50] on div "089F7B8B-B2A5-4AFE-B5C0-19BA573D28AC Filter" at bounding box center [868, 44] width 40 height 15
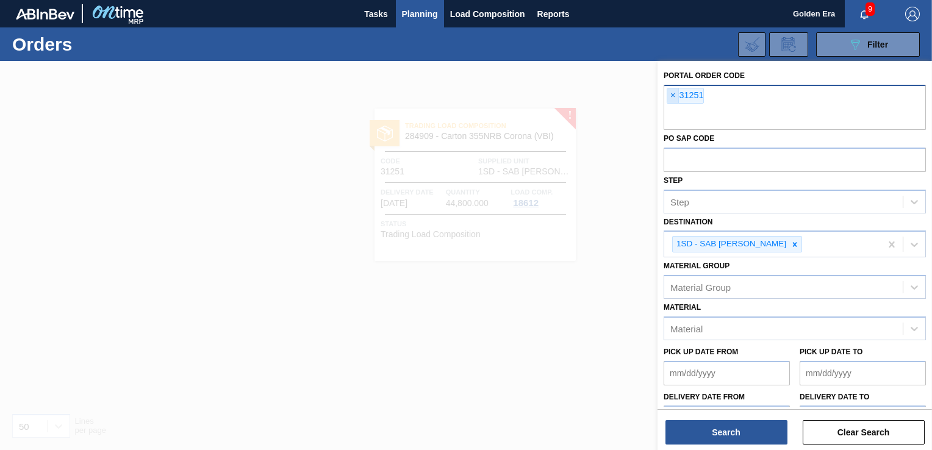
click at [674, 95] on span "×" at bounding box center [674, 95] width 12 height 15
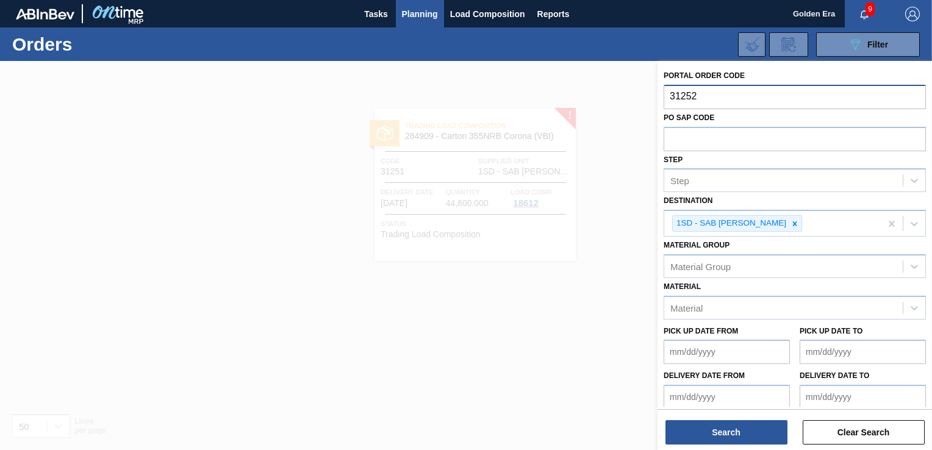
type input "31252"
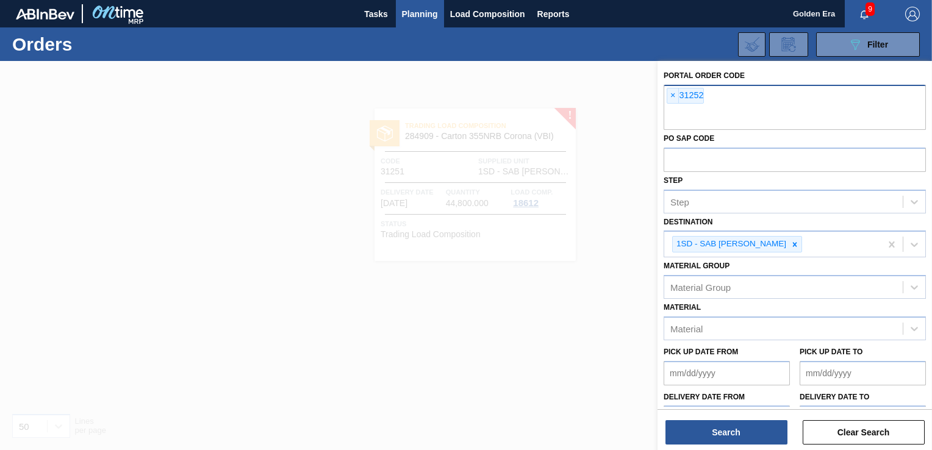
click at [427, 13] on span "Planning" at bounding box center [420, 14] width 36 height 15
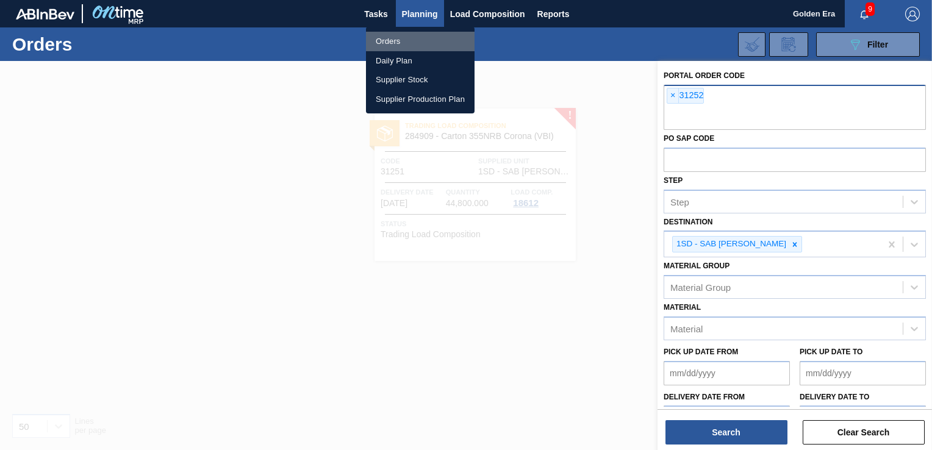
click at [417, 37] on li "Orders" at bounding box center [420, 42] width 109 height 20
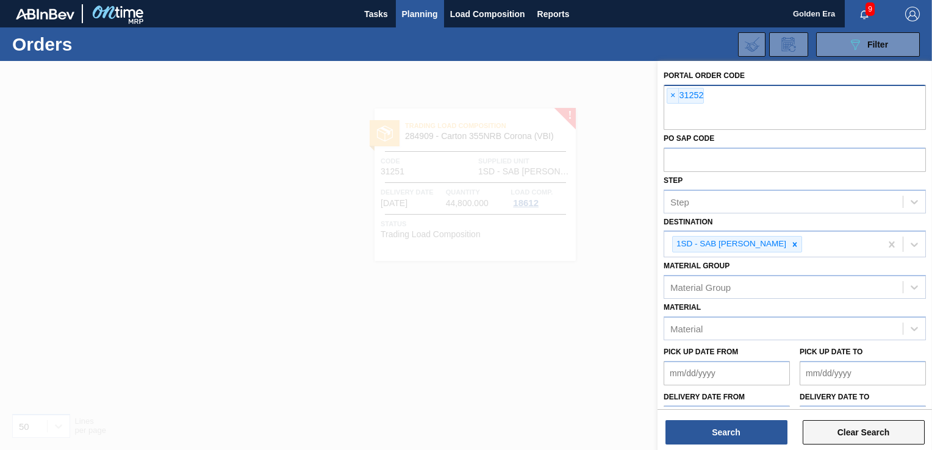
click at [852, 429] on button "Clear Search" at bounding box center [864, 432] width 122 height 24
